Goal: Find specific page/section: Find specific page/section

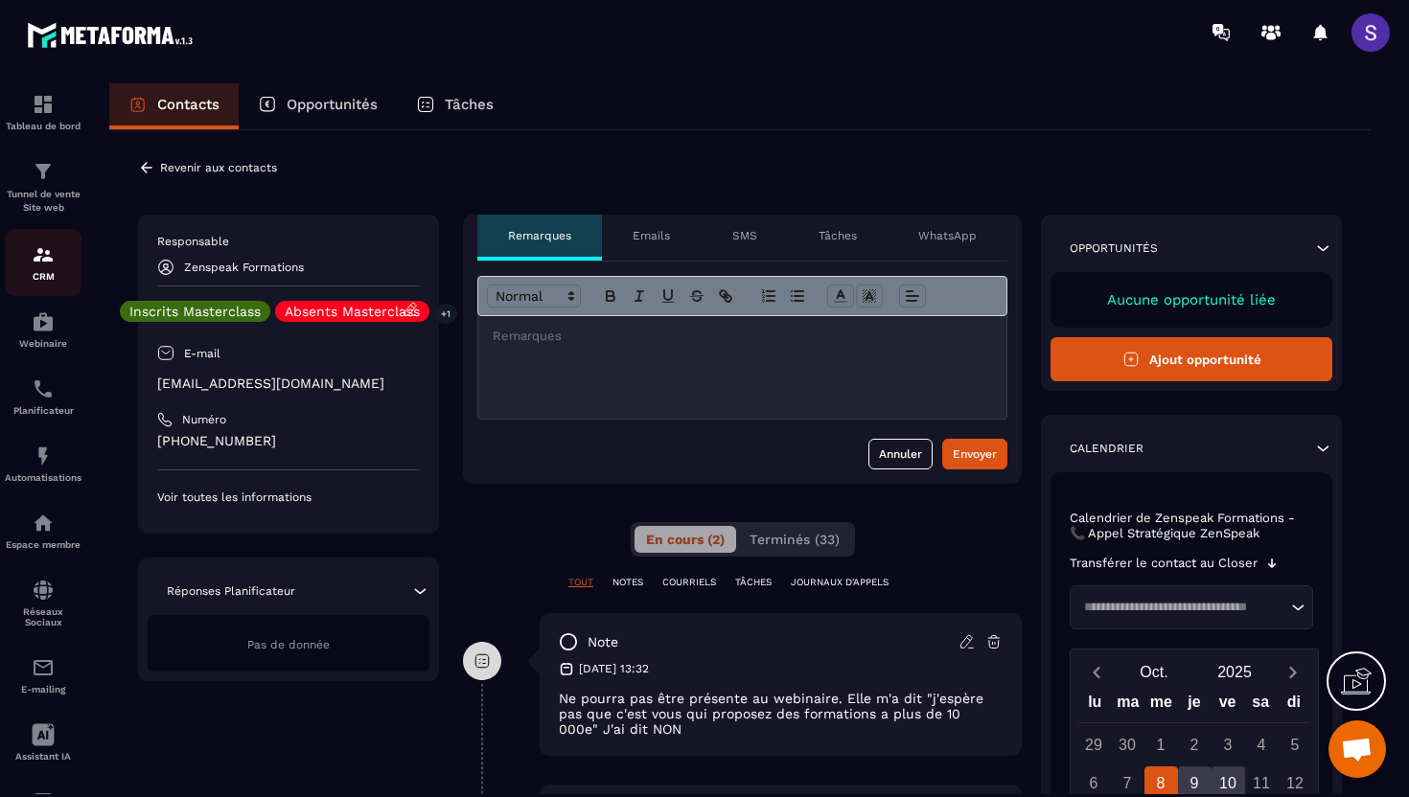
click at [43, 272] on p "CRM" at bounding box center [43, 276] width 77 height 11
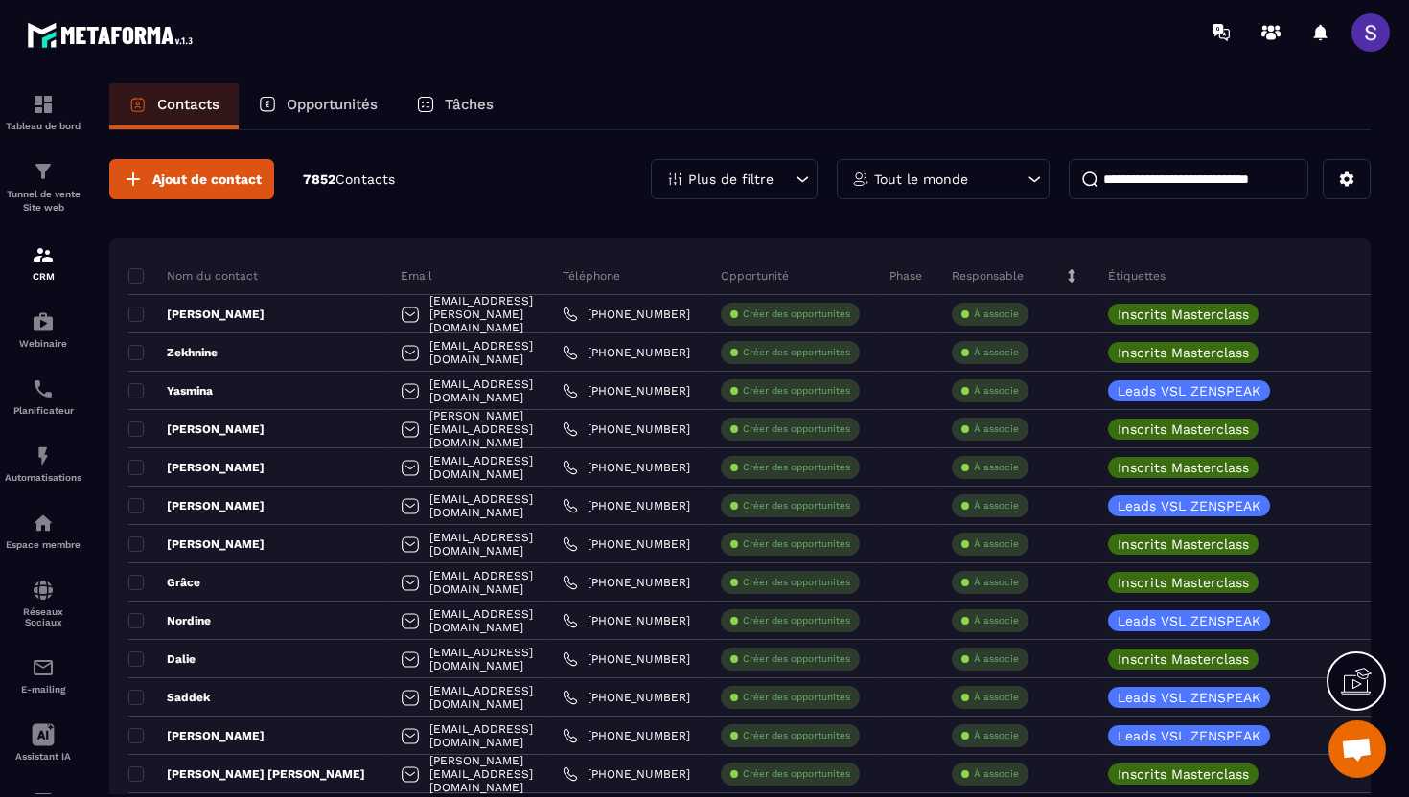
click at [750, 172] on p "Plus de filtre" at bounding box center [730, 178] width 85 height 13
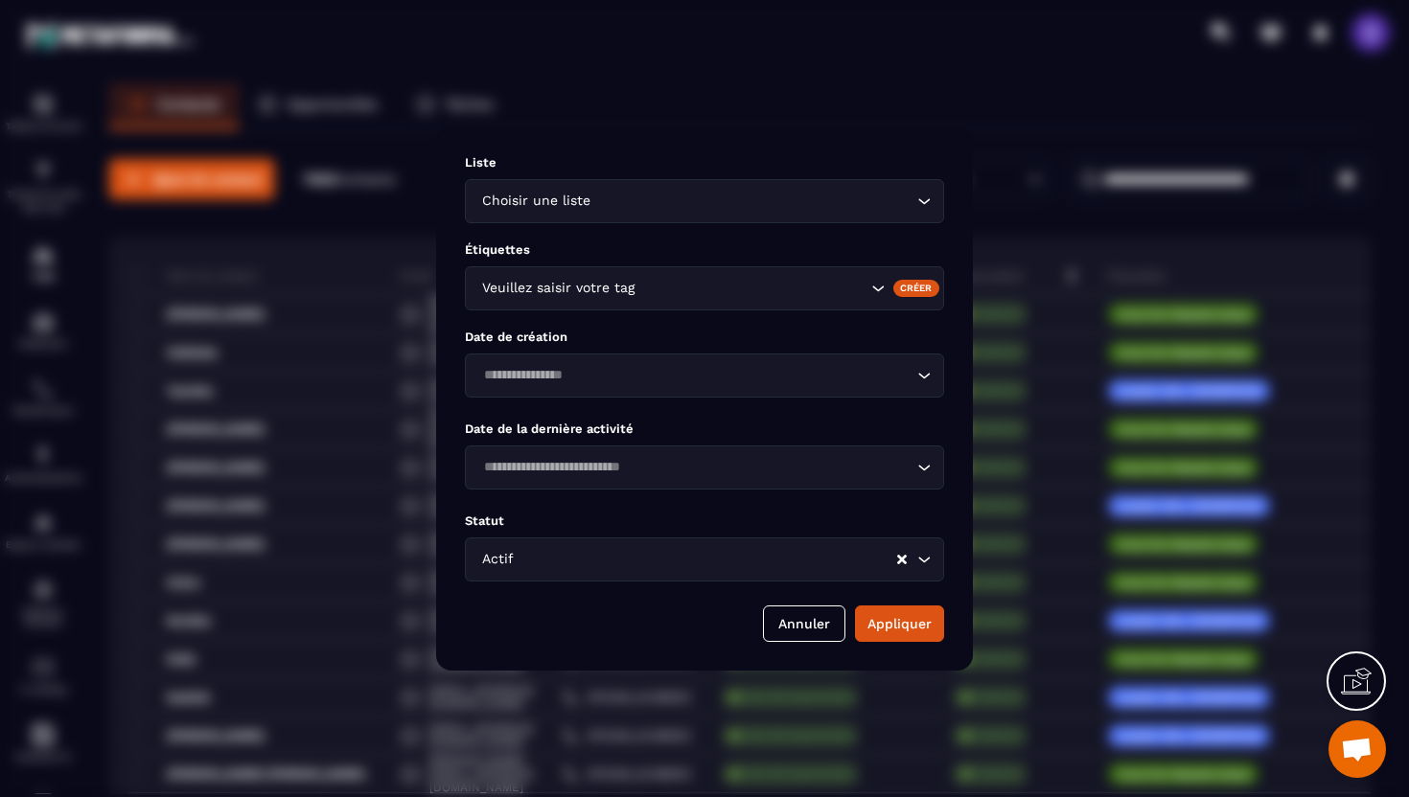
click at [632, 289] on div "Veuillez saisir votre tag" at bounding box center [671, 288] width 393 height 21
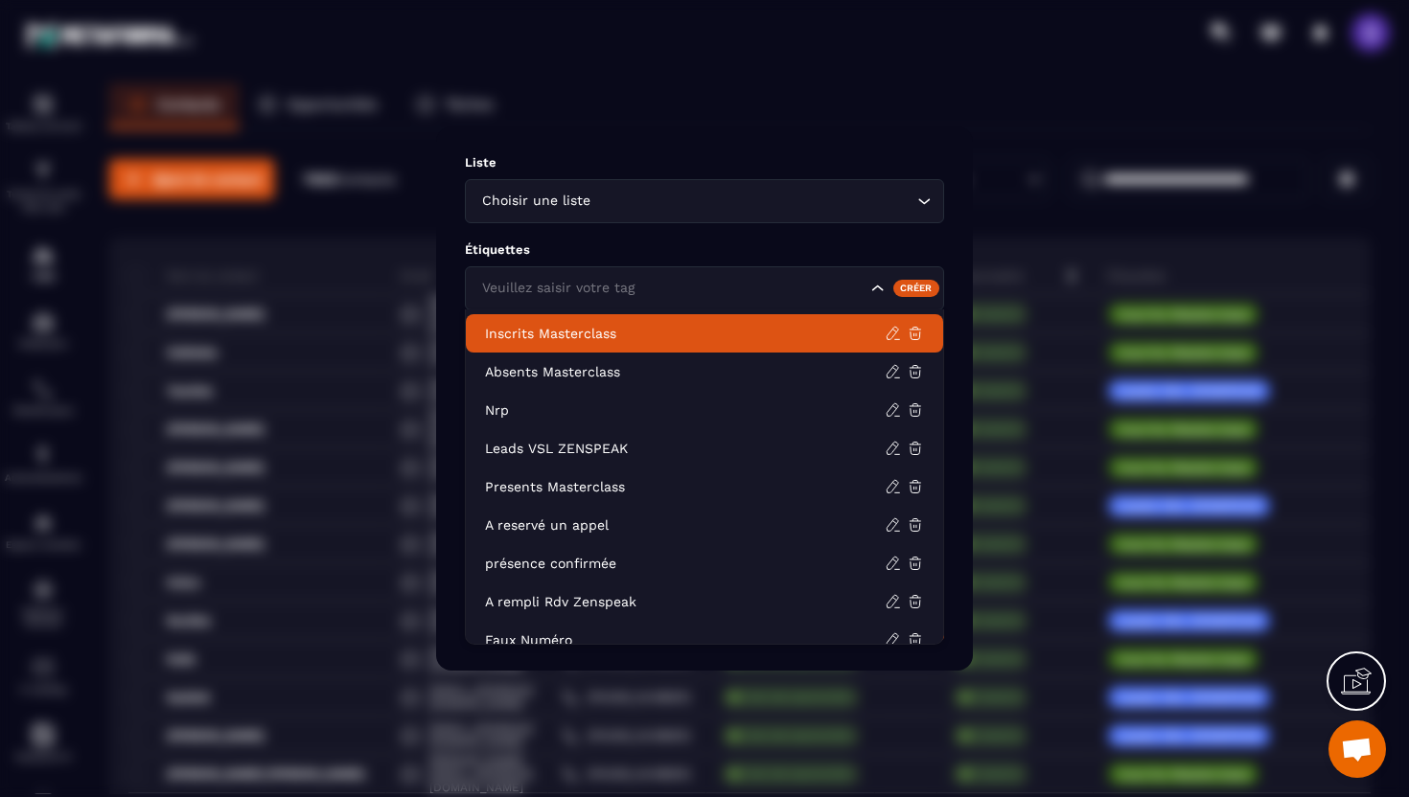
click at [592, 336] on p "Inscrits Masterclass" at bounding box center [685, 333] width 400 height 19
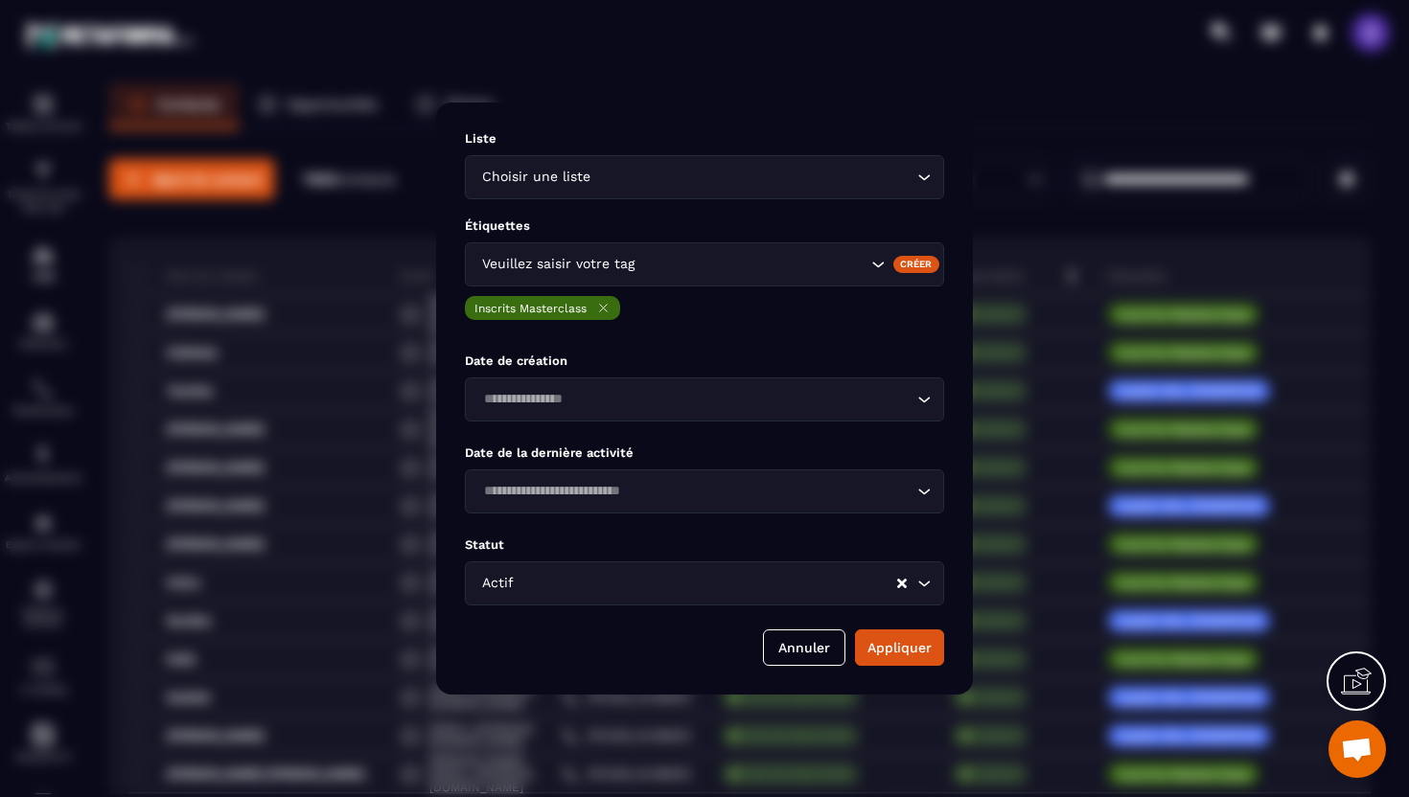
click at [927, 674] on div "Liste Choisir une liste Loading... Étiquettes Veuillez saisir votre tag Créer I…" at bounding box center [704, 399] width 537 height 592
click at [908, 641] on button "Appliquer" at bounding box center [899, 648] width 89 height 36
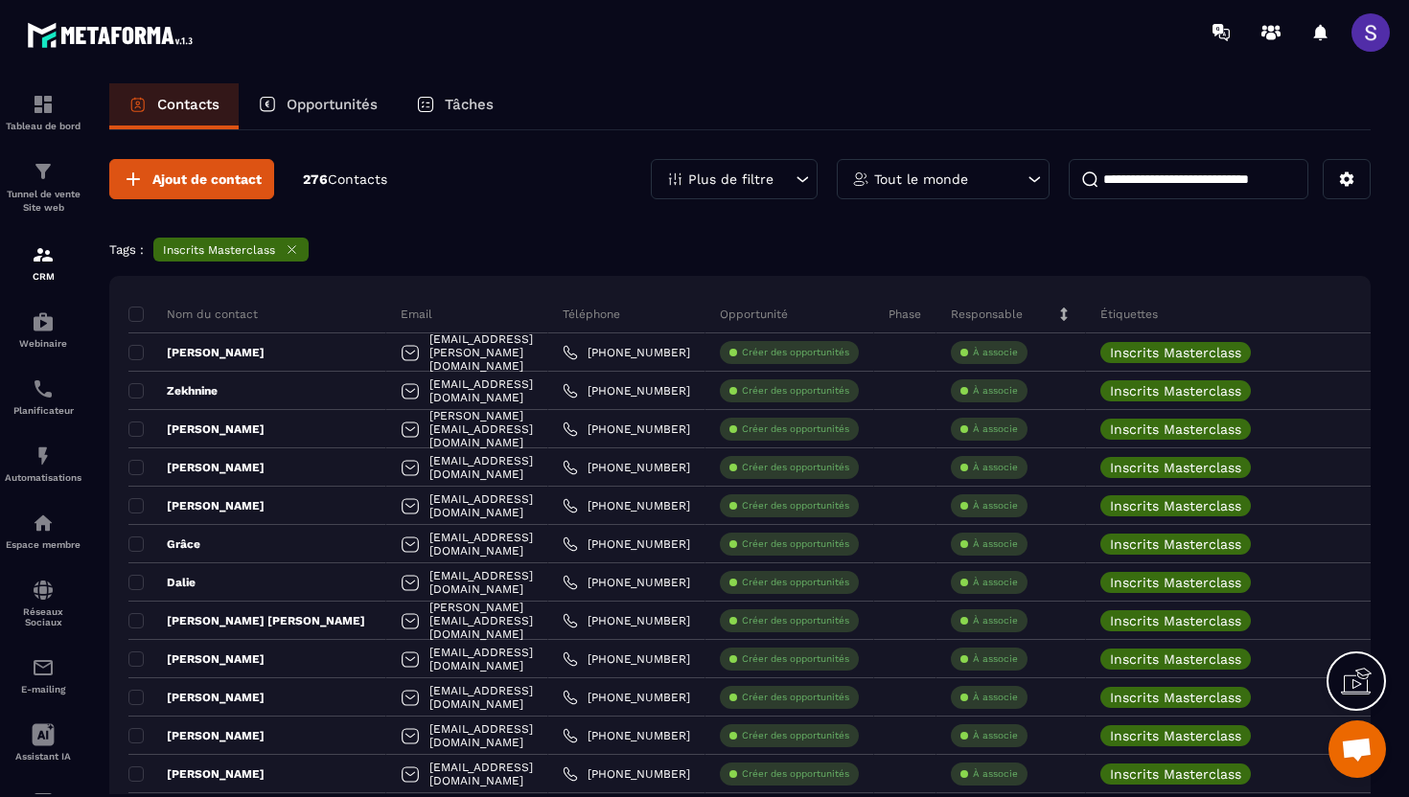
click at [1185, 179] on input at bounding box center [1188, 179] width 240 height 40
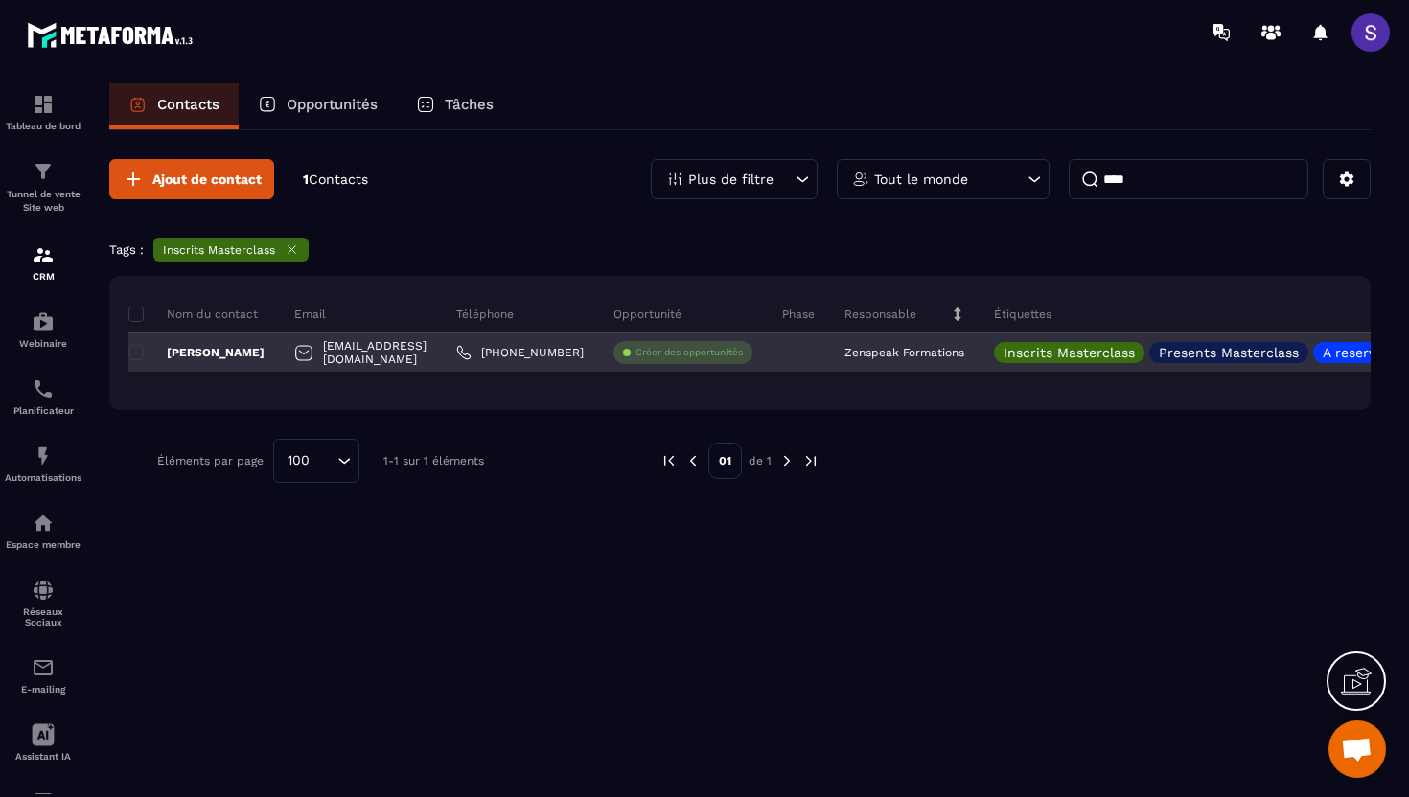
type input "****"
click at [239, 354] on p "[PERSON_NAME]" at bounding box center [196, 352] width 136 height 15
